Goal: Find specific page/section: Find specific page/section

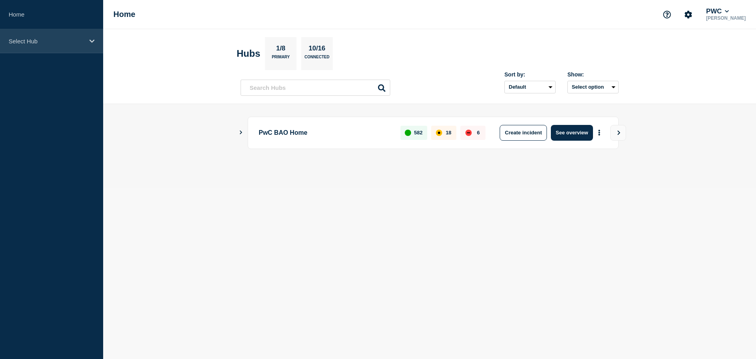
click at [17, 46] on div "Select Hub" at bounding box center [51, 41] width 103 height 24
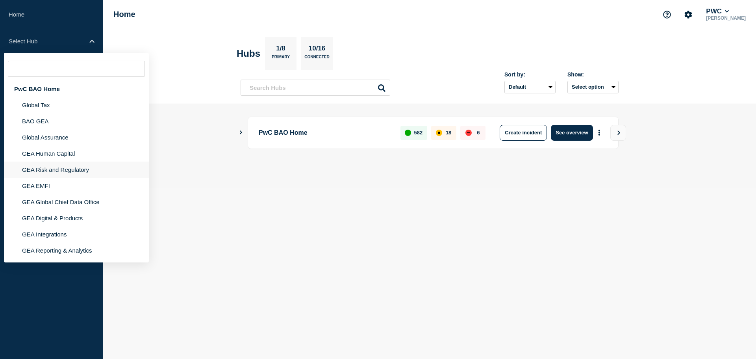
click at [48, 171] on li "GEA Risk and Regulatory" at bounding box center [76, 169] width 145 height 16
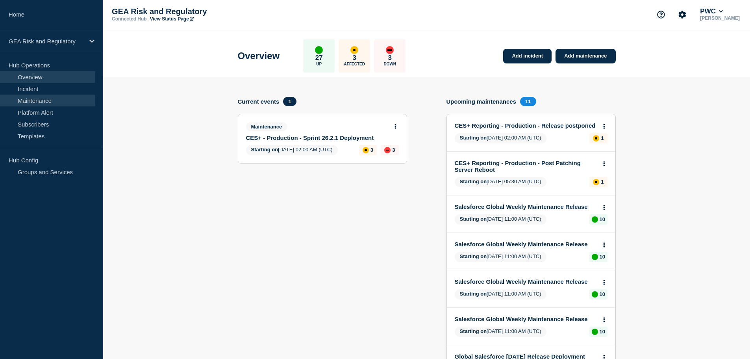
click at [30, 104] on link "Maintenance" at bounding box center [47, 100] width 95 height 12
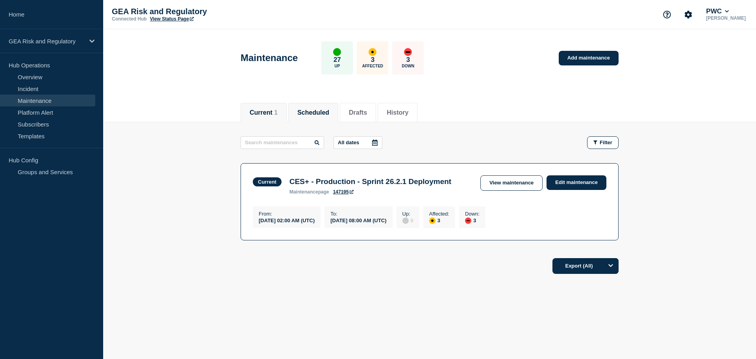
click at [324, 109] on button "Scheduled" at bounding box center [313, 112] width 32 height 7
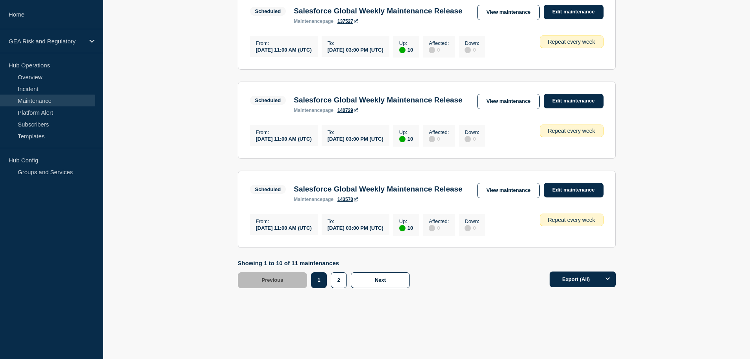
scroll to position [927, 0]
click at [338, 281] on button "2" at bounding box center [339, 280] width 16 height 16
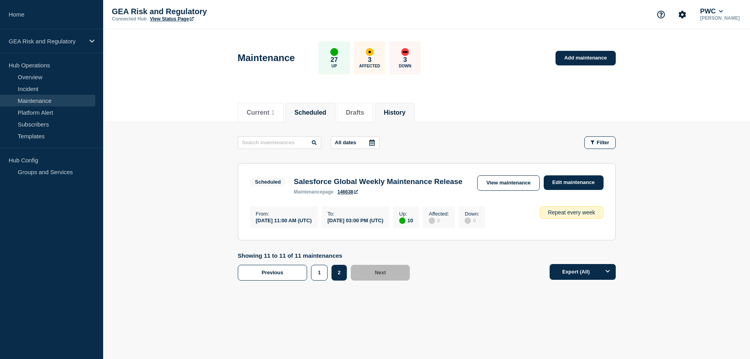
click at [405, 111] on li "History" at bounding box center [395, 112] width 40 height 19
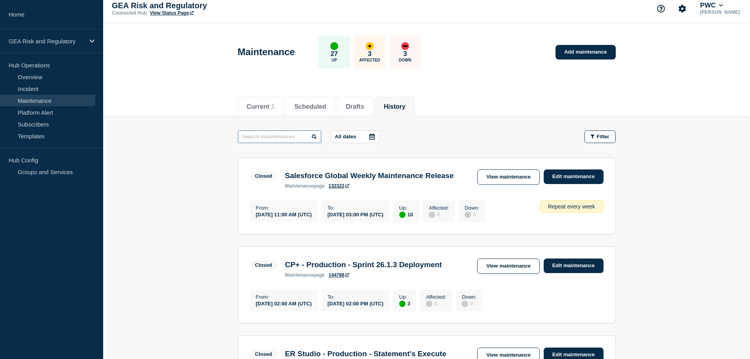
click at [270, 134] on input "text" at bounding box center [279, 136] width 83 height 13
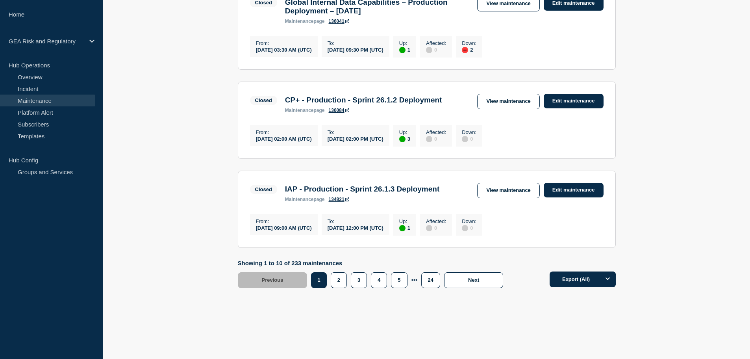
scroll to position [884, 0]
click at [339, 284] on button "2" at bounding box center [339, 280] width 16 height 16
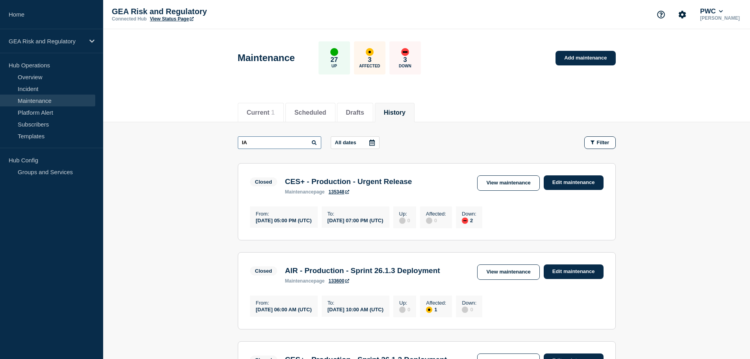
click at [251, 145] on input "IA" at bounding box center [279, 142] width 83 height 13
type input "Global Polaris"
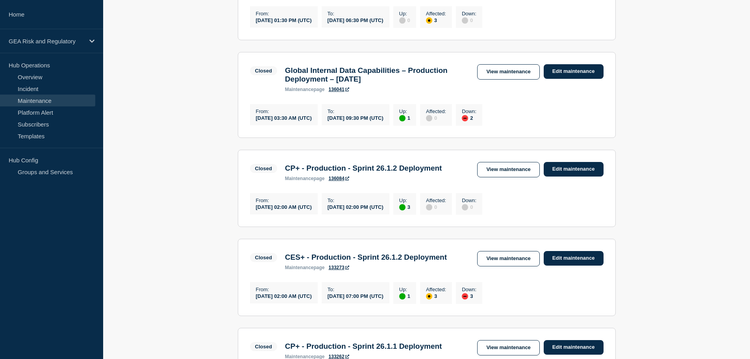
scroll to position [874, 0]
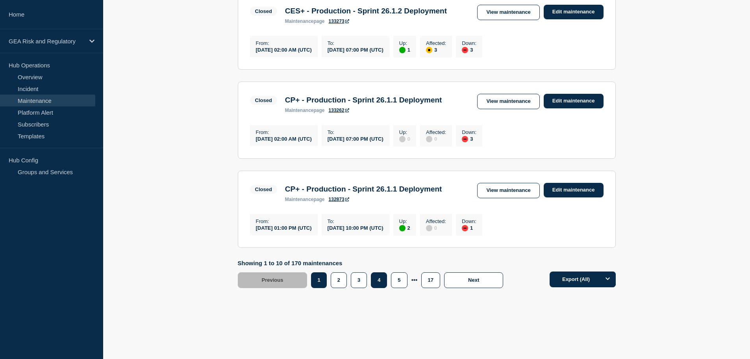
click at [378, 285] on button "4" at bounding box center [379, 280] width 16 height 16
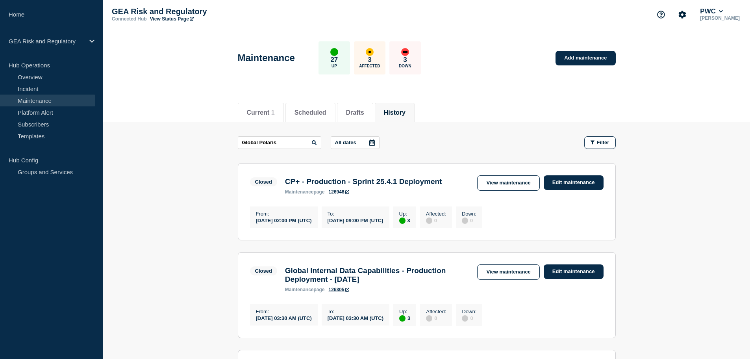
click at [36, 102] on link "Maintenance" at bounding box center [47, 100] width 95 height 12
click at [326, 109] on button "Scheduled" at bounding box center [310, 112] width 32 height 7
